Goal: Transaction & Acquisition: Purchase product/service

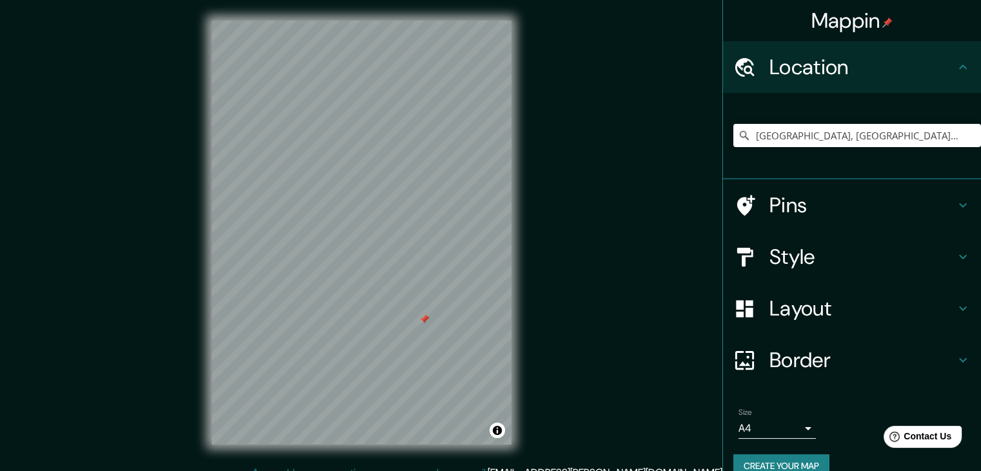
click at [816, 269] on div "Style" at bounding box center [852, 257] width 258 height 52
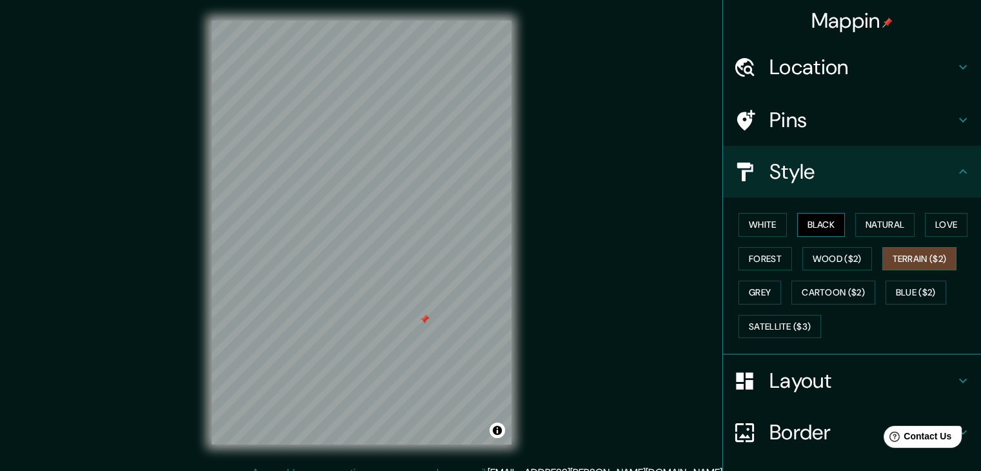
click at [821, 215] on button "Black" at bounding box center [821, 225] width 48 height 24
click at [738, 220] on button "White" at bounding box center [762, 225] width 48 height 24
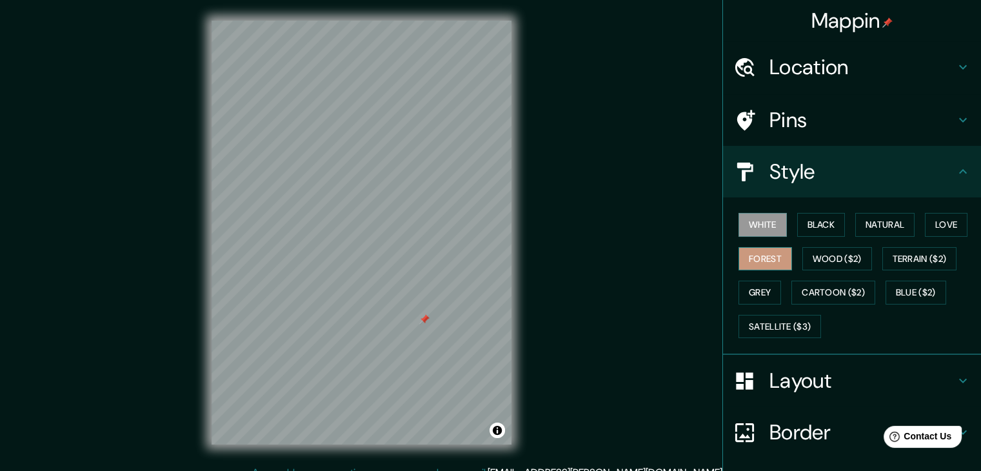
click at [776, 255] on button "Forest" at bounding box center [765, 259] width 54 height 24
click at [745, 287] on button "Grey" at bounding box center [759, 292] width 43 height 24
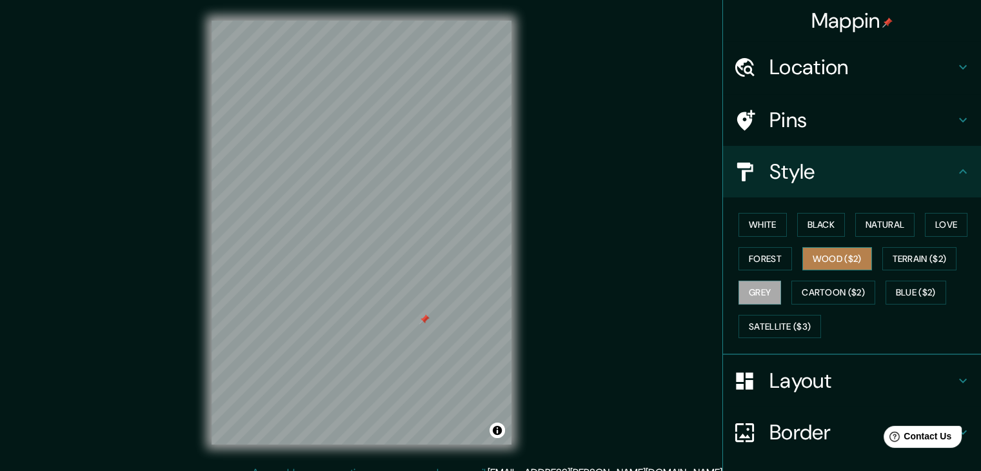
click at [802, 262] on button "Wood ($2)" at bounding box center [837, 259] width 70 height 24
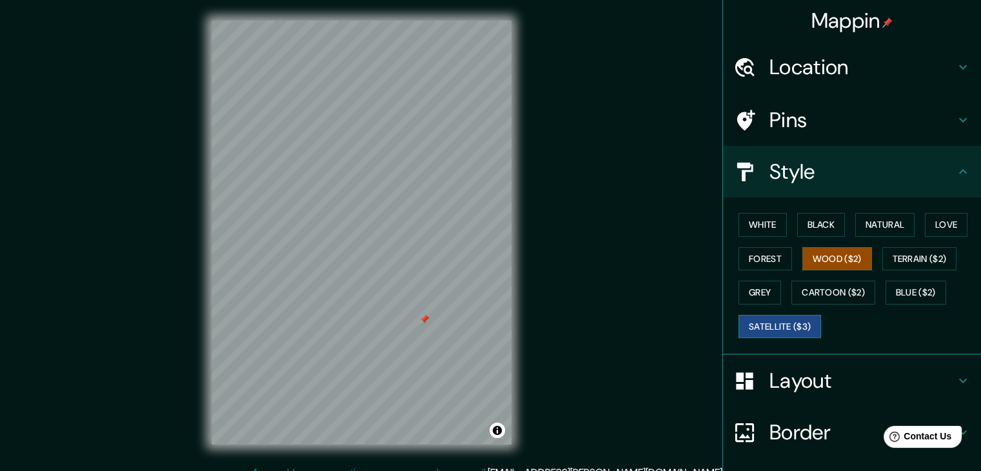
click at [766, 324] on button "Satellite ($3)" at bounding box center [779, 327] width 83 height 24
